Goal: Check status: Check status

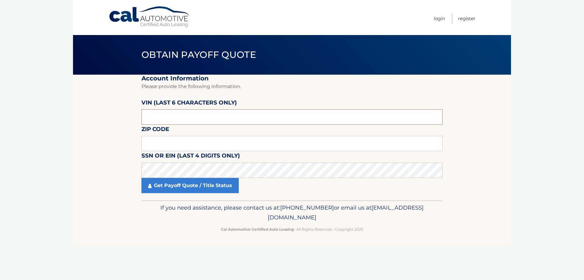
click at [190, 115] on input "text" at bounding box center [291, 116] width 301 height 15
click at [201, 116] on input "text" at bounding box center [291, 116] width 301 height 15
type input "058022"
click at [201, 140] on input "text" at bounding box center [291, 143] width 301 height 15
type input "07055"
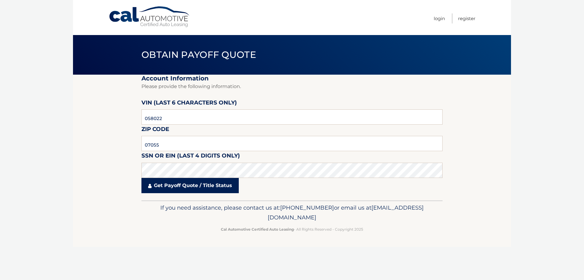
click at [194, 190] on link "Get Payoff Quote / Title Status" at bounding box center [189, 185] width 97 height 15
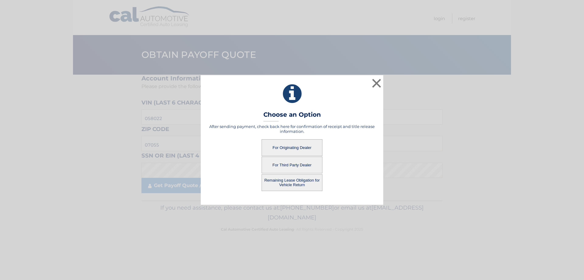
click at [316, 148] on button "For Originating Dealer" at bounding box center [292, 147] width 61 height 17
click at [301, 147] on button "For Originating Dealer" at bounding box center [292, 147] width 61 height 17
